Goal: Information Seeking & Learning: Compare options

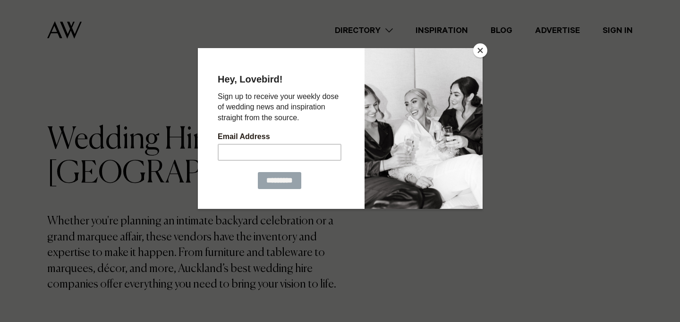
click at [480, 52] on button "Close" at bounding box center [480, 50] width 14 height 14
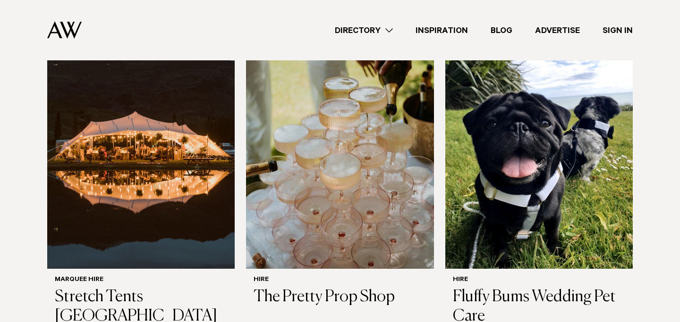
scroll to position [645, 0]
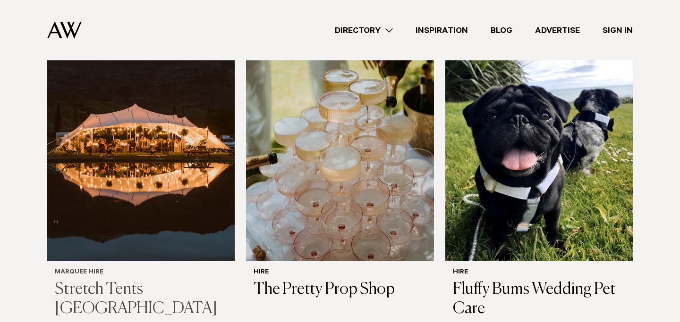
click at [170, 184] on img at bounding box center [140, 136] width 187 height 252
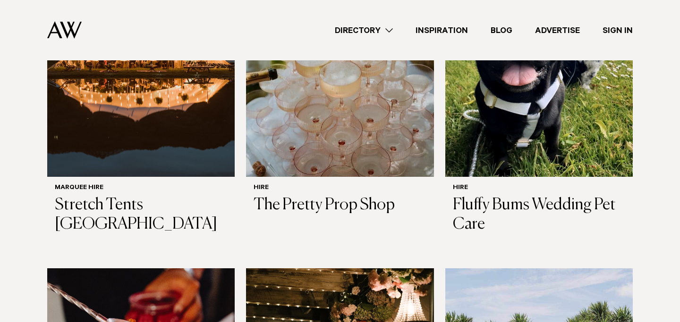
scroll to position [730, 0]
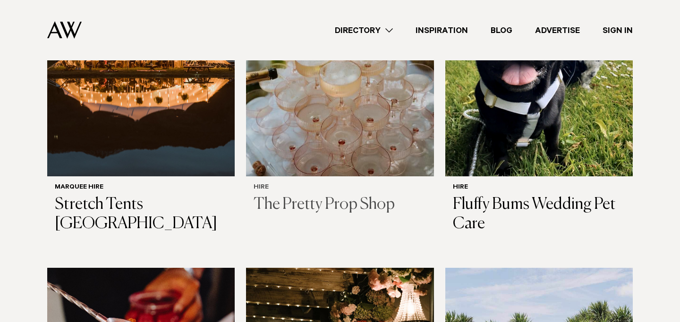
click at [319, 148] on img at bounding box center [339, 51] width 187 height 252
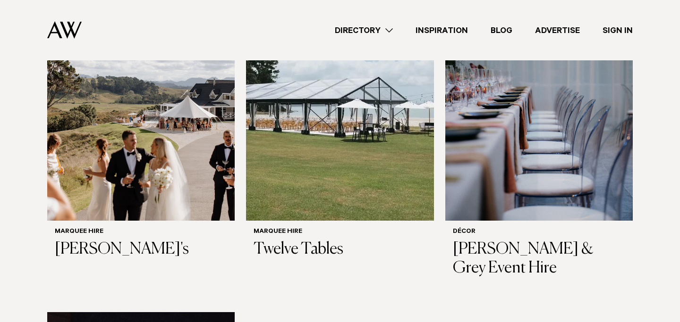
scroll to position [1356, 0]
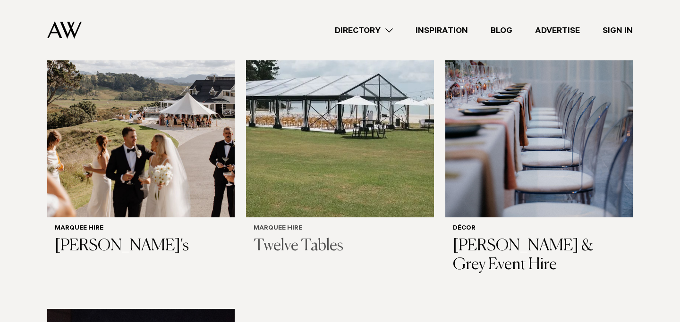
click at [282, 242] on h3 "Twelve Tables" at bounding box center [339, 246] width 172 height 19
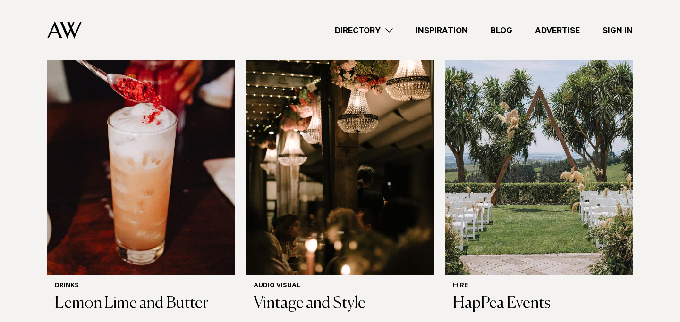
scroll to position [974, 0]
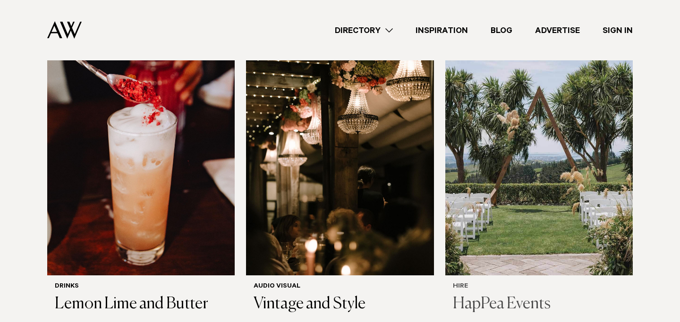
click at [508, 297] on h3 "HapPea Events" at bounding box center [539, 304] width 172 height 19
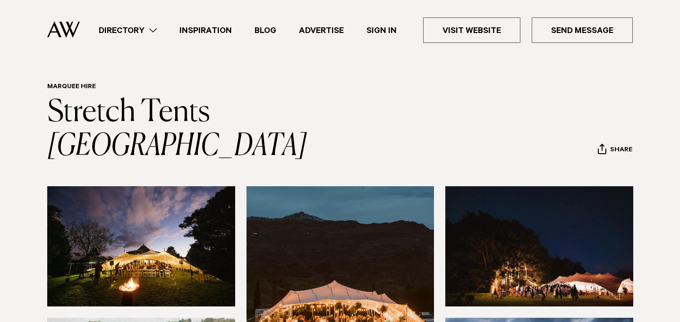
scroll to position [19, 0]
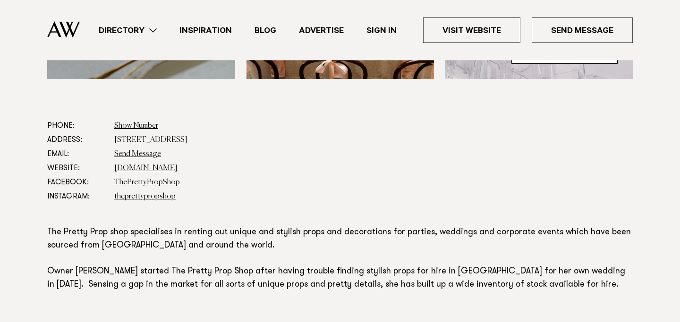
scroll to position [476, 0]
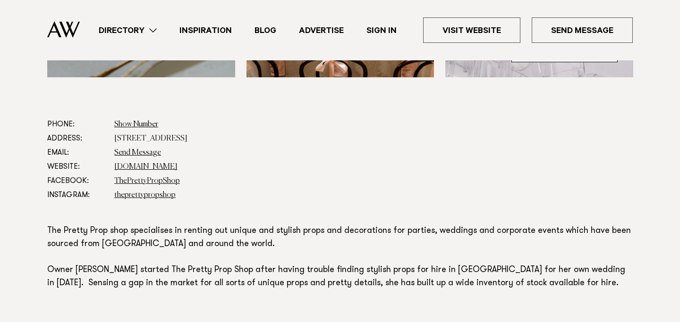
click at [152, 31] on link "Directory" at bounding box center [127, 30] width 81 height 13
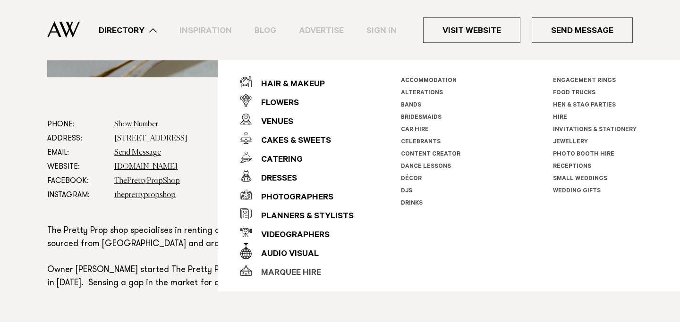
click at [281, 271] on div "Marquee Hire" at bounding box center [286, 273] width 69 height 19
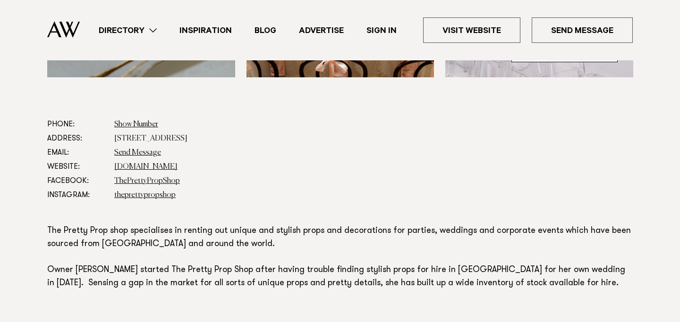
click at [154, 30] on link "Directory" at bounding box center [127, 30] width 81 height 13
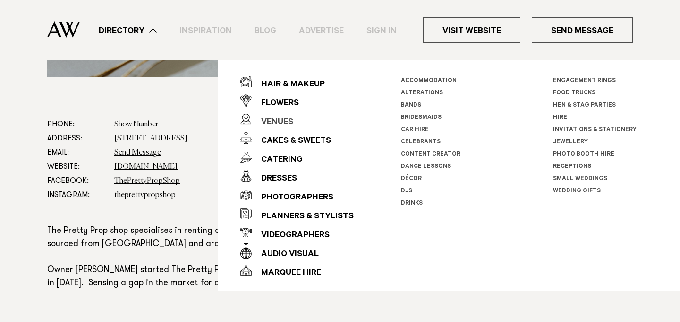
click at [279, 119] on div "Venues" at bounding box center [273, 122] width 42 height 19
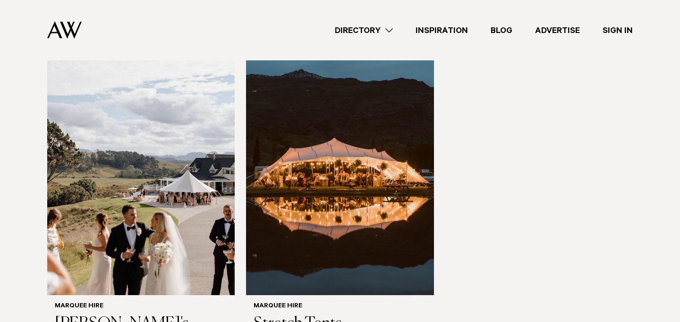
scroll to position [660, 0]
click at [335, 181] on img at bounding box center [339, 170] width 187 height 252
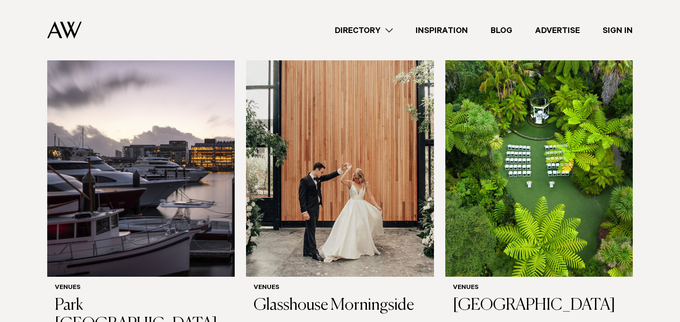
scroll to position [1677, 0]
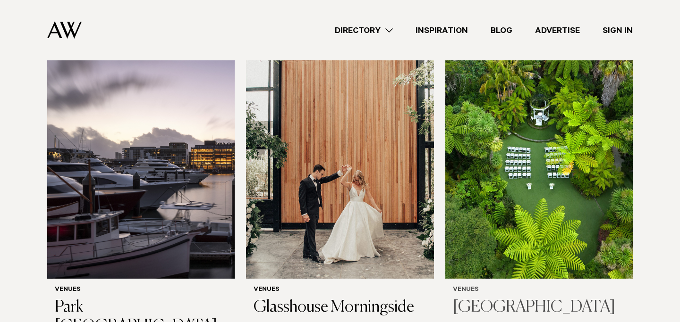
click at [466, 298] on h3 "[GEOGRAPHIC_DATA]" at bounding box center [539, 307] width 172 height 19
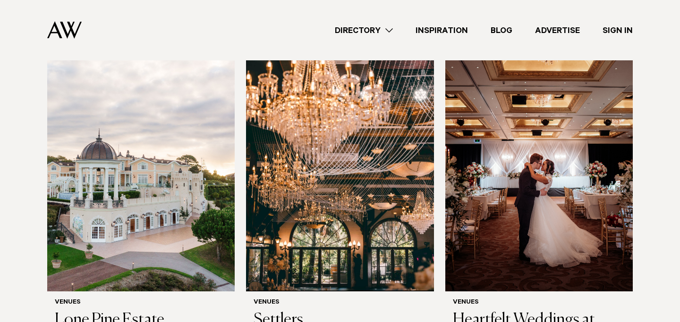
scroll to position [2006, 0]
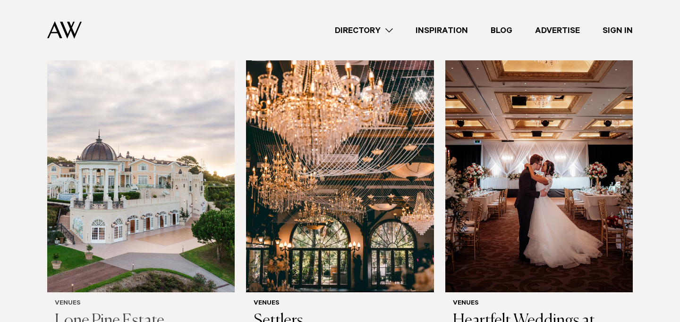
click at [115, 312] on h3 "Lone Pine Estate" at bounding box center [141, 321] width 172 height 19
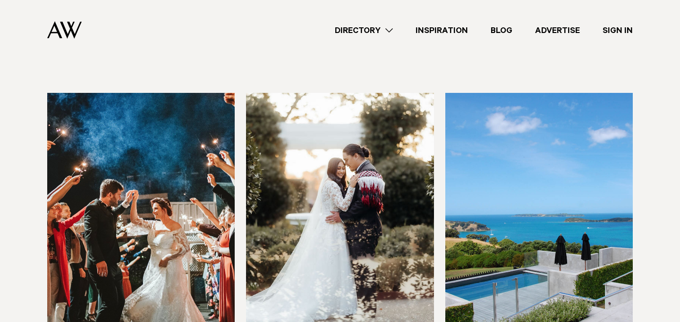
scroll to position [4354, 0]
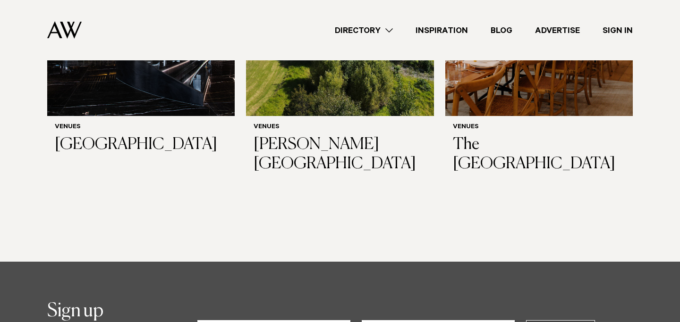
scroll to position [5256, 0]
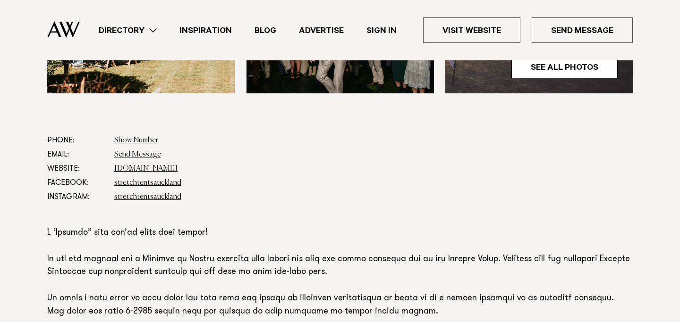
scroll to position [495, 0]
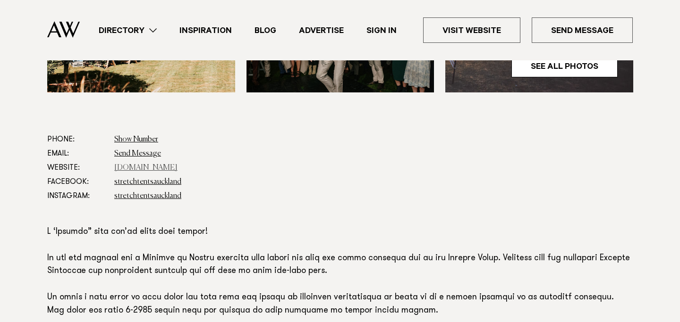
click at [135, 164] on link "stretchtents.co.nz" at bounding box center [145, 168] width 63 height 8
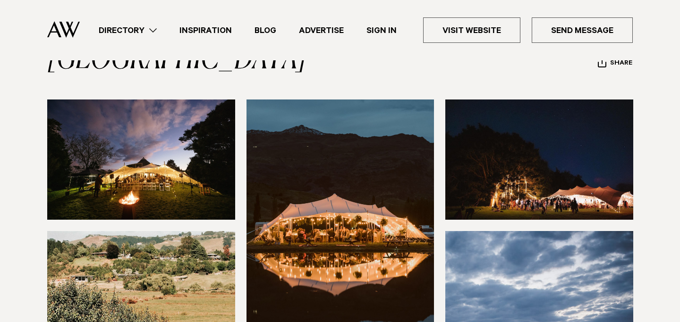
scroll to position [106, 0]
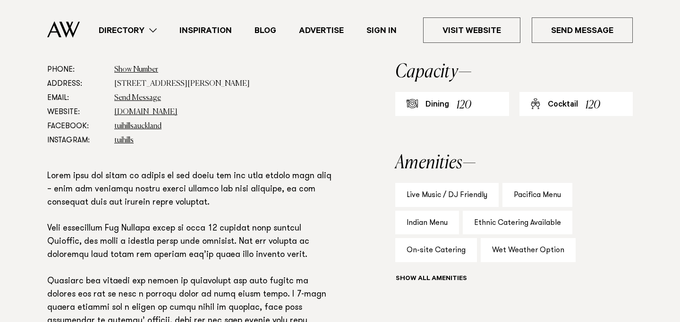
scroll to position [538, 0]
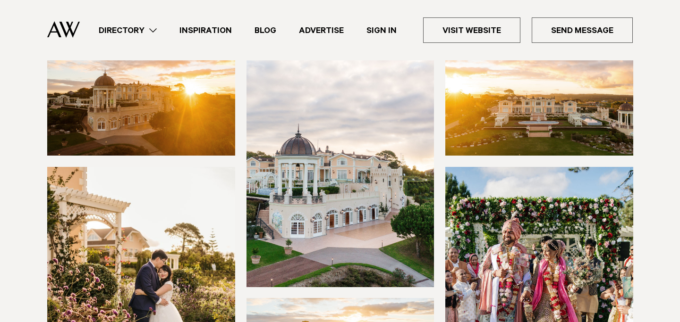
scroll to position [128, 0]
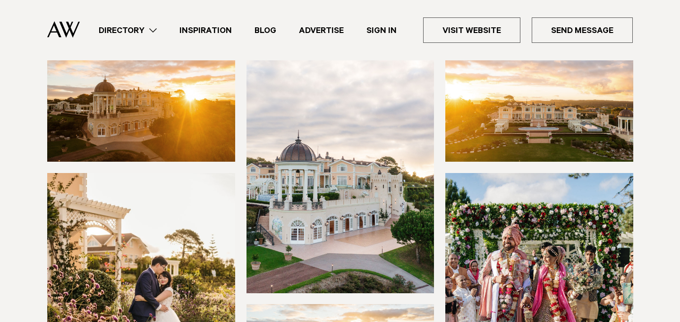
click at [554, 111] on img at bounding box center [539, 102] width 188 height 120
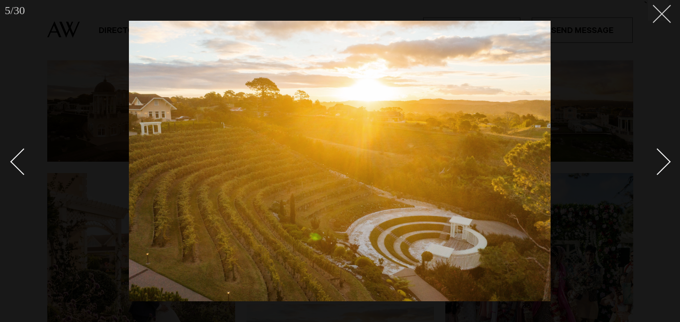
click at [658, 12] on icon at bounding box center [657, 10] width 11 height 11
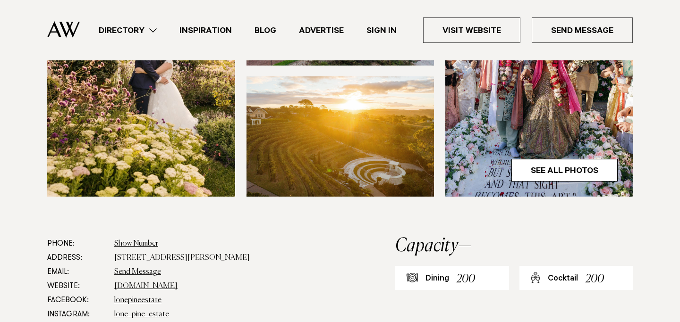
scroll to position [454, 0]
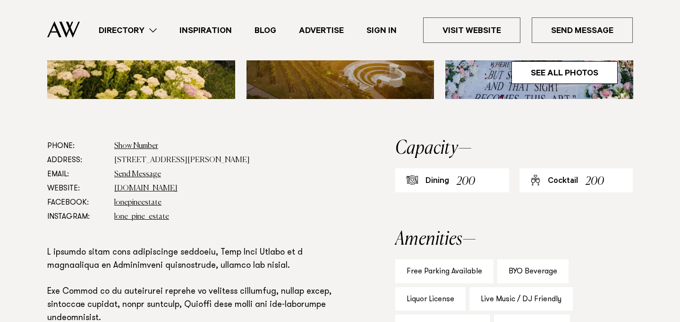
drag, startPoint x: 112, startPoint y: 159, endPoint x: 225, endPoint y: 161, distance: 112.8
click at [225, 161] on dl "Phone: Show Number +64 21 247 4444 Address: 129 Lloyd Road, Riverhead 0793 Emai…" at bounding box center [190, 181] width 287 height 85
copy dd "129 Lloyd Road, Riverhead 0793"
click at [279, 172] on dd "Send Message" at bounding box center [224, 175] width 220 height 14
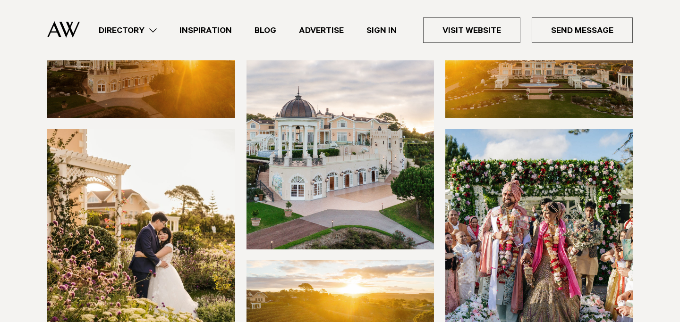
scroll to position [166, 0]
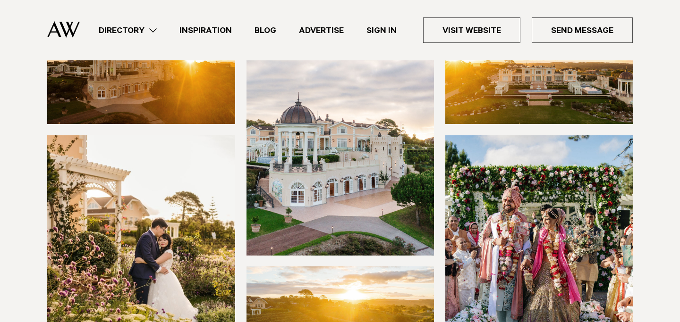
click at [196, 101] on img at bounding box center [141, 64] width 188 height 120
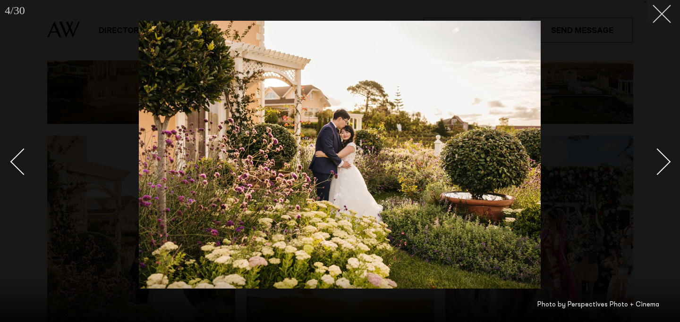
click at [661, 19] on button at bounding box center [658, 10] width 21 height 21
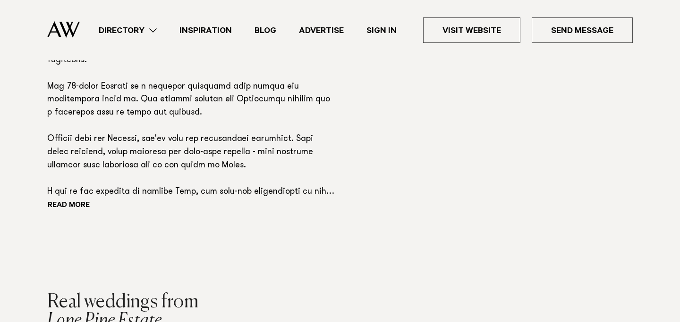
scroll to position [767, 0]
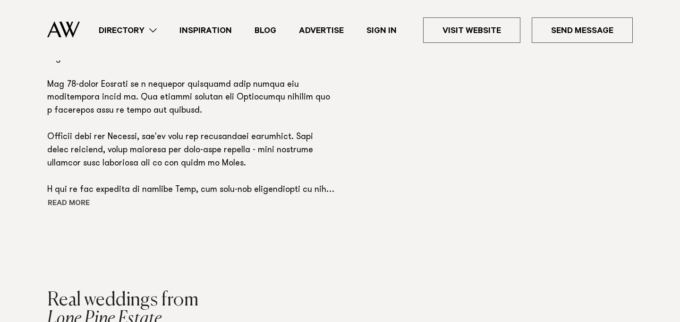
click at [76, 203] on button "Read more" at bounding box center [89, 204] width 85 height 14
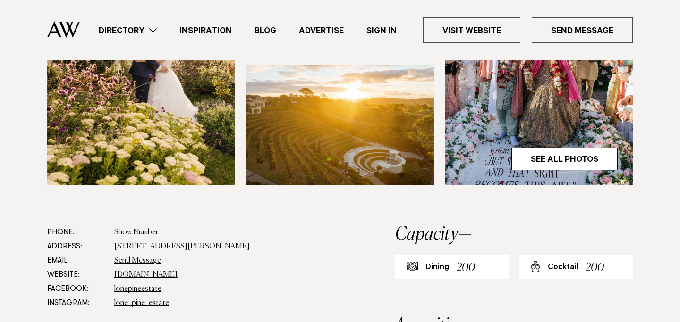
scroll to position [371, 0]
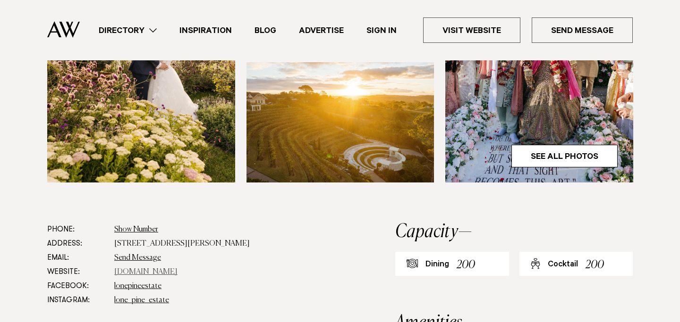
click at [137, 271] on link "lonepineestate.co.nz" at bounding box center [145, 273] width 63 height 8
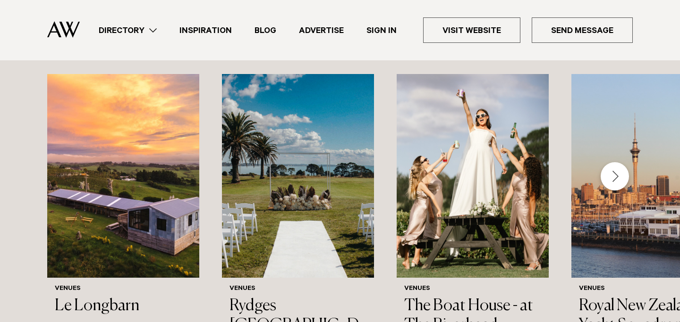
scroll to position [1040, 0]
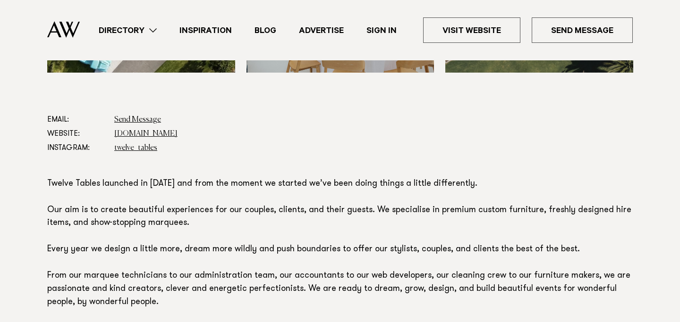
scroll to position [426, 0]
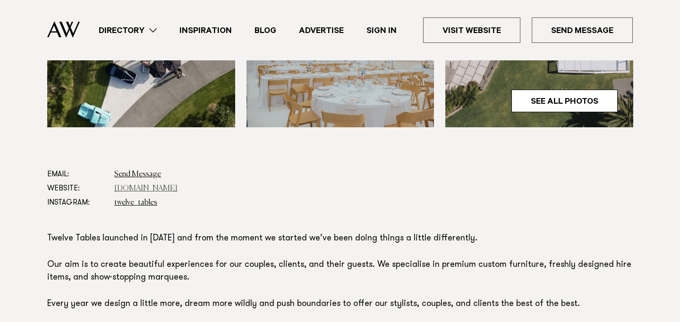
click at [139, 185] on link "twelvetables.co.nz" at bounding box center [145, 189] width 63 height 8
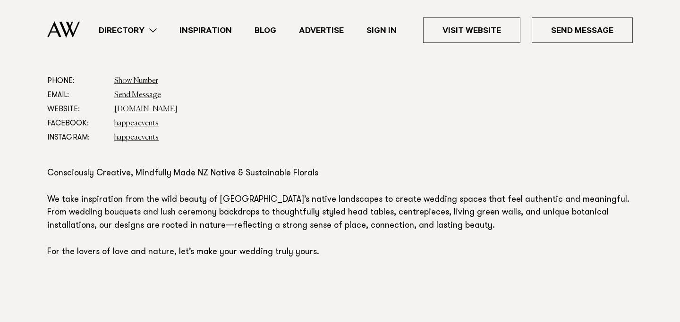
scroll to position [525, 0]
